Goal: Find specific page/section: Find specific page/section

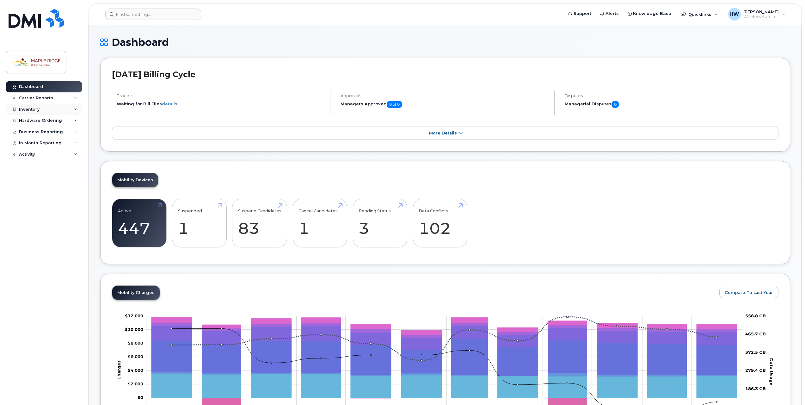
click at [53, 109] on div "Inventory" at bounding box center [44, 109] width 77 height 11
click at [42, 124] on div "Mobility Devices" at bounding box center [40, 121] width 36 height 6
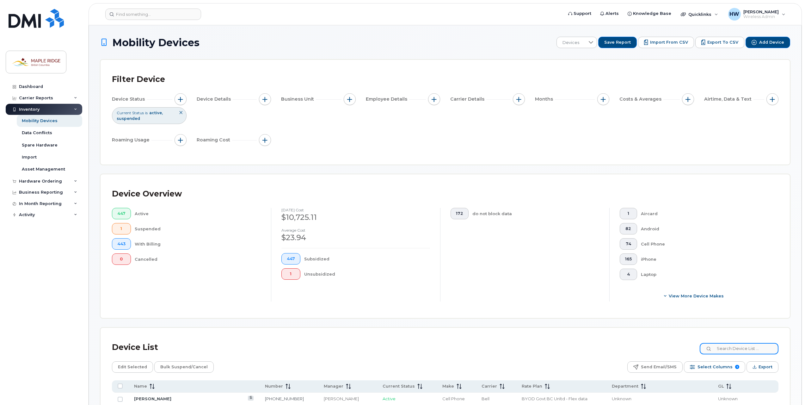
click at [732, 345] on input at bounding box center [739, 348] width 79 height 11
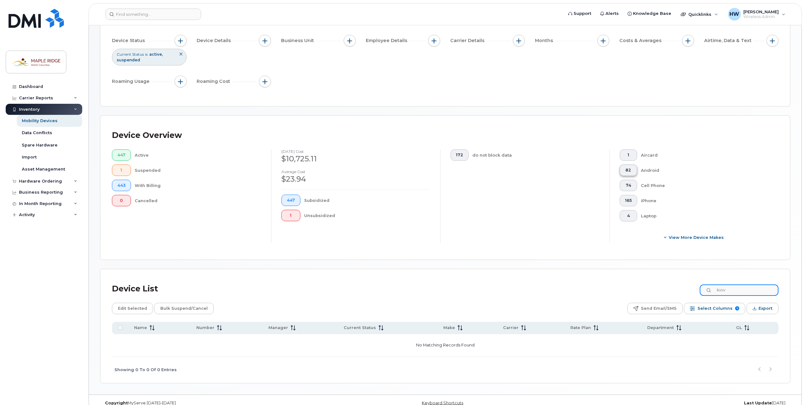
scroll to position [63, 0]
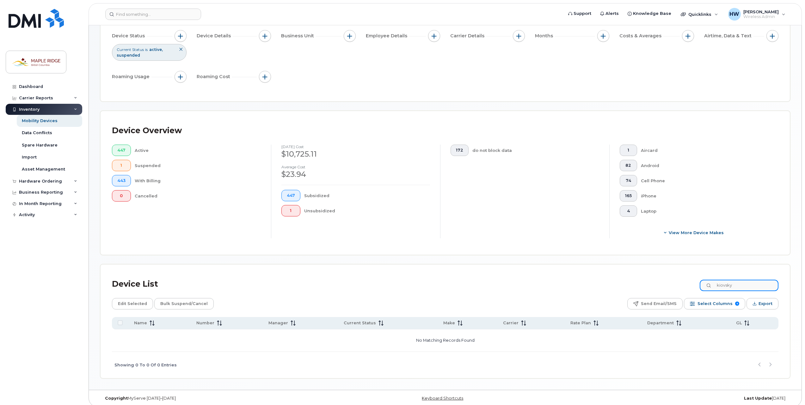
click at [736, 288] on input "kiovsky" at bounding box center [739, 285] width 79 height 11
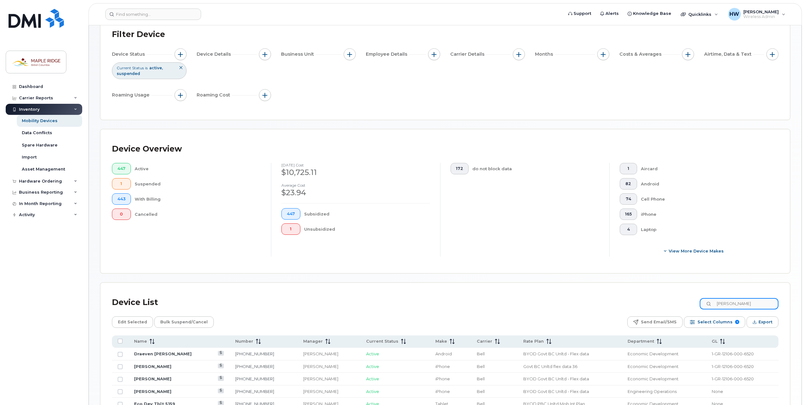
scroll to position [0, 0]
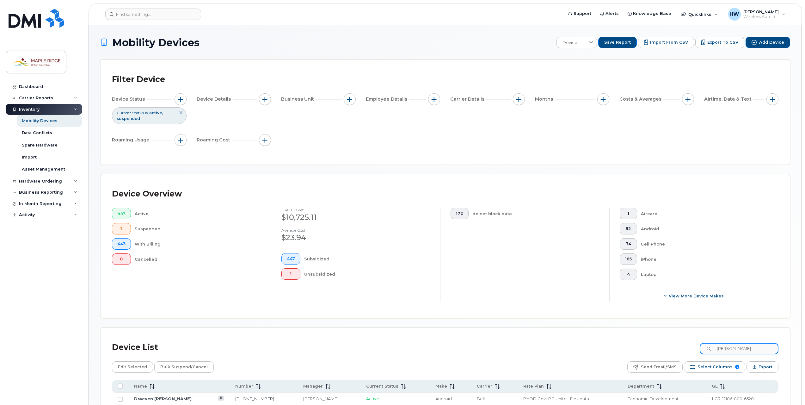
type input "[PERSON_NAME]"
